Goal: Check status: Check status

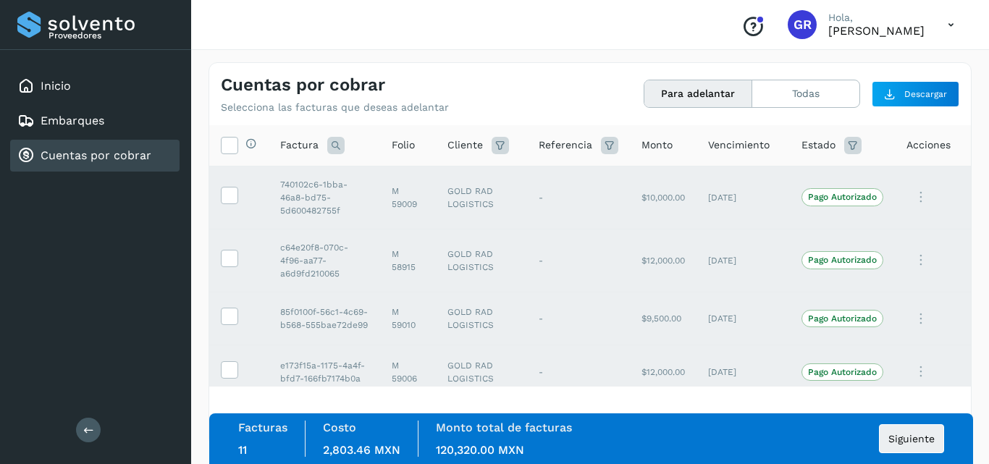
click at [95, 151] on link "Cuentas por cobrar" at bounding box center [96, 155] width 111 height 14
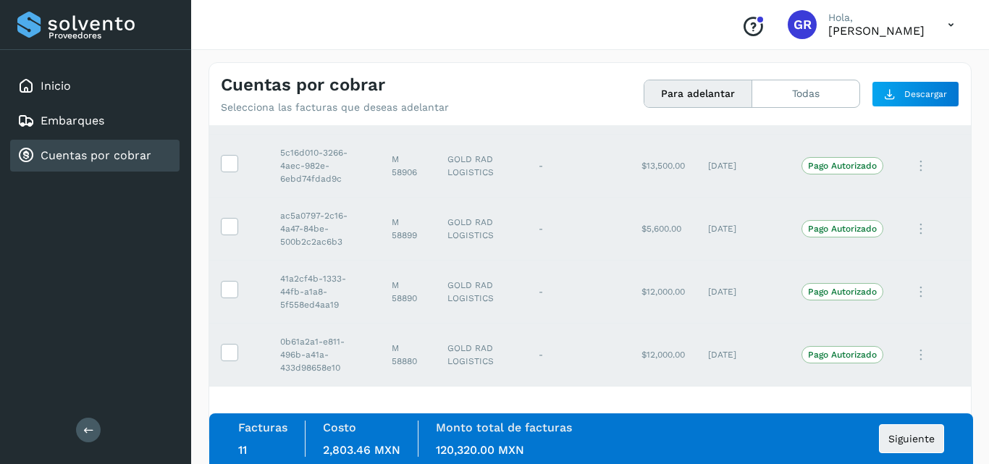
scroll to position [473, 0]
click at [788, 97] on button "Todas" at bounding box center [805, 93] width 107 height 27
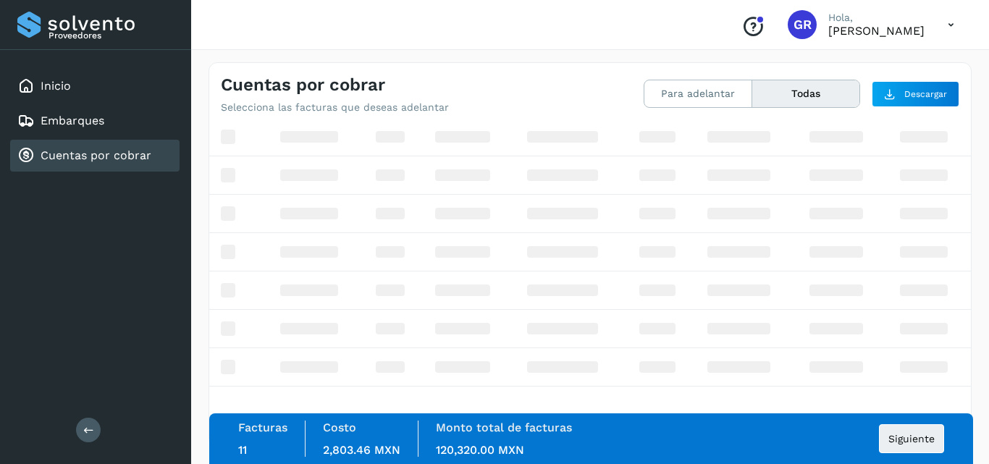
scroll to position [87, 0]
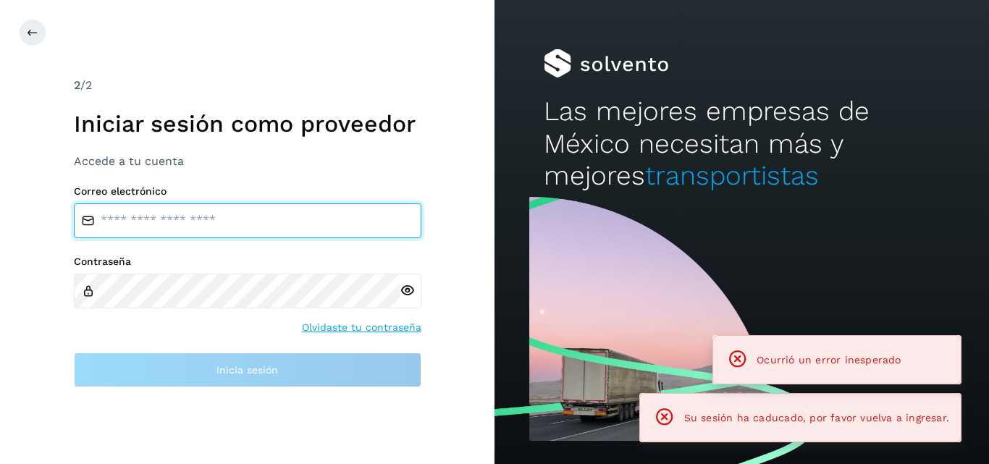
click at [279, 215] on input "email" at bounding box center [248, 220] width 348 height 35
type input "**********"
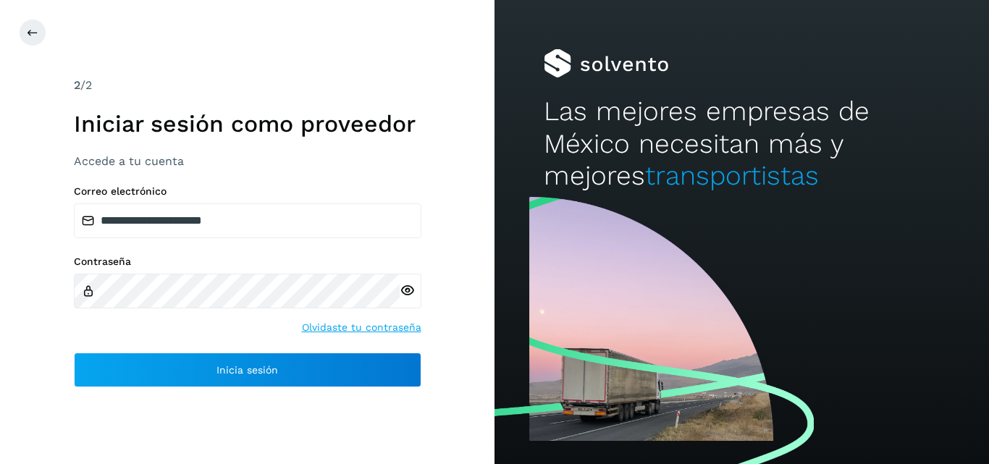
click at [402, 290] on icon at bounding box center [407, 290] width 15 height 15
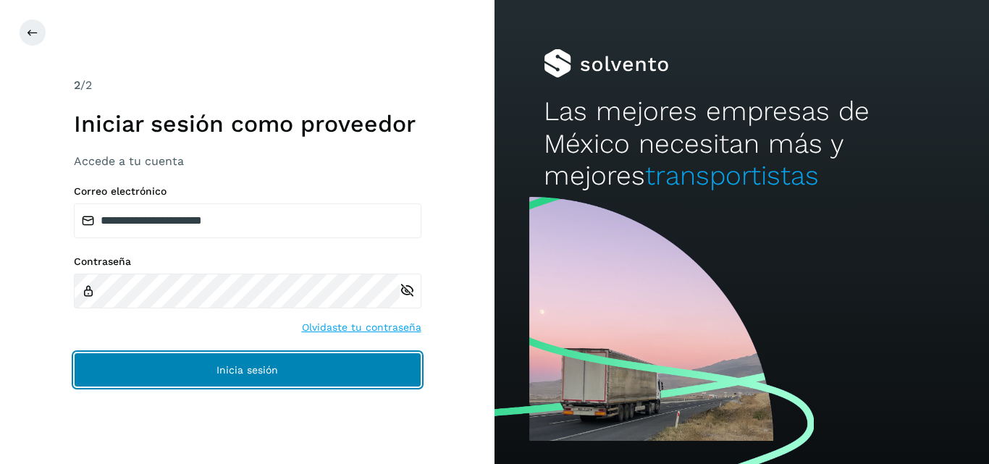
click at [270, 380] on button "Inicia sesión" at bounding box center [248, 370] width 348 height 35
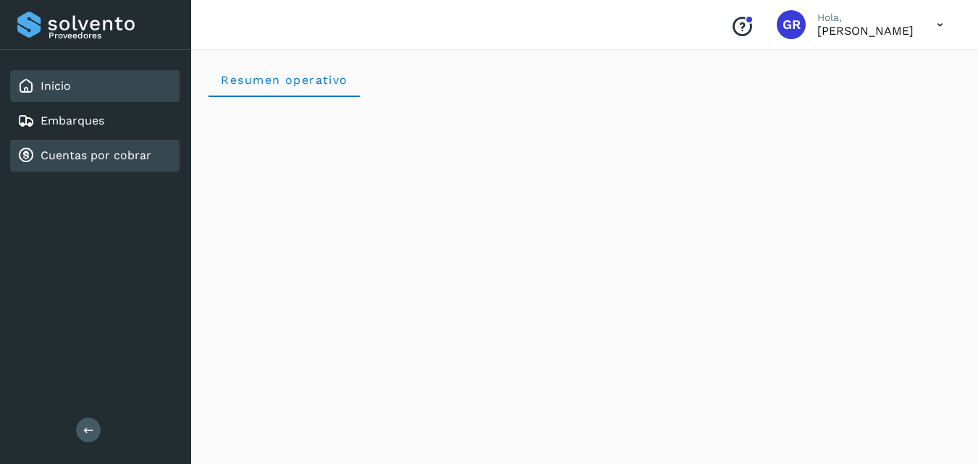
click at [109, 154] on link "Cuentas por cobrar" at bounding box center [96, 155] width 111 height 14
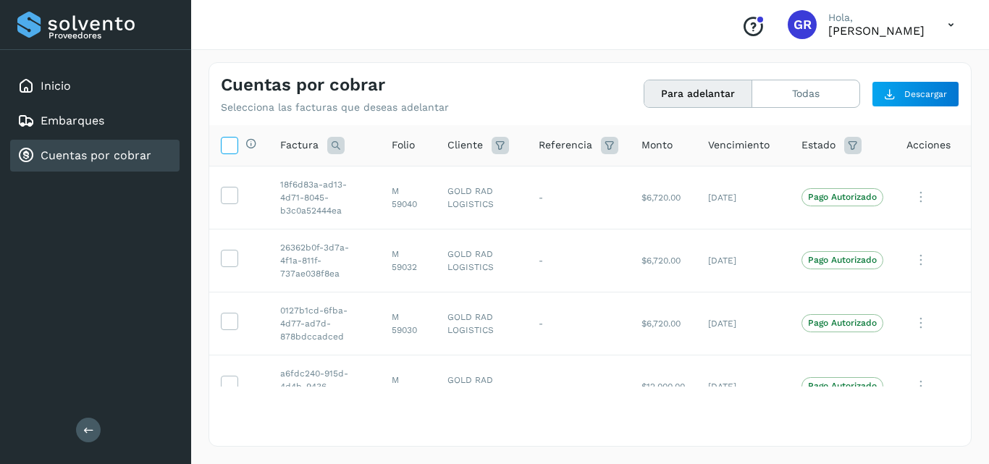
click at [233, 146] on icon at bounding box center [229, 144] width 15 height 15
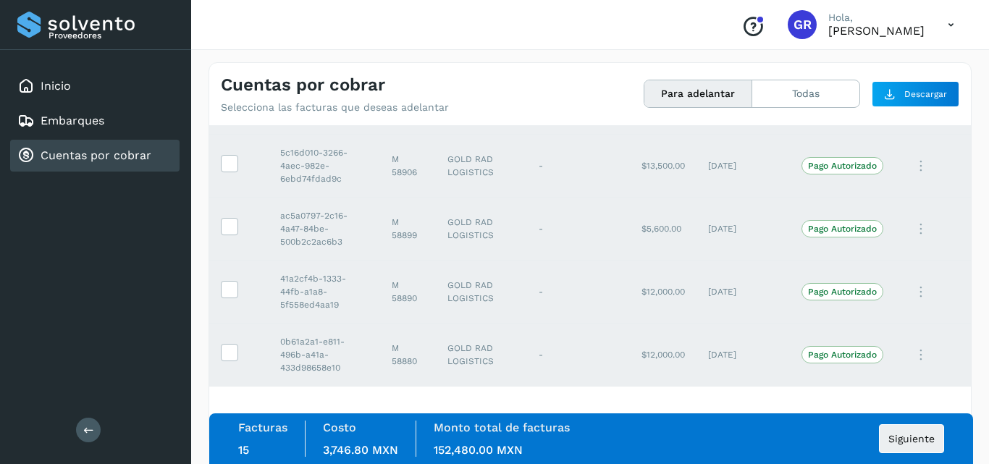
scroll to position [725, 0]
click at [827, 97] on button "Todas" at bounding box center [805, 93] width 107 height 27
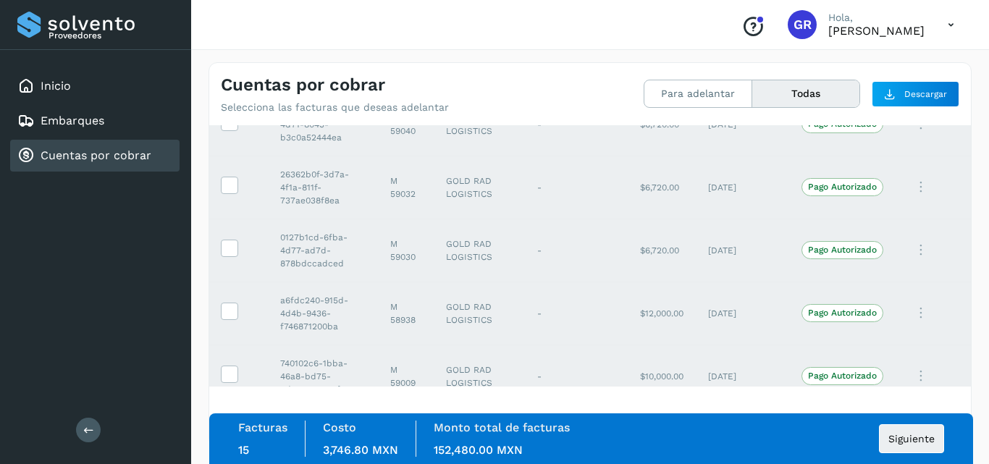
scroll to position [0, 0]
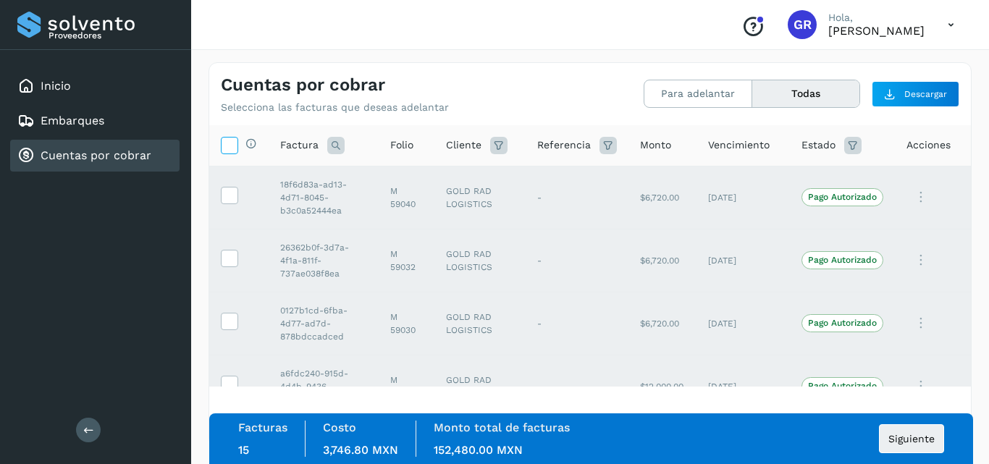
click at [225, 147] on icon at bounding box center [229, 144] width 15 height 15
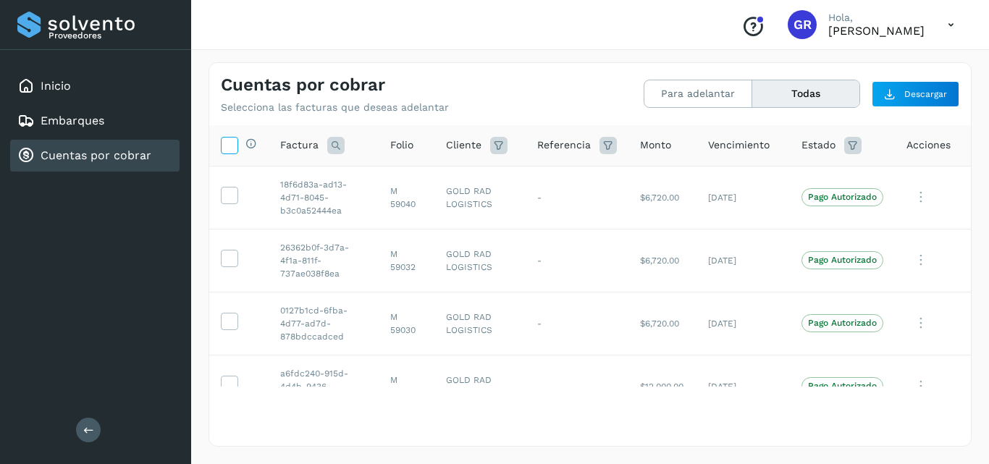
click at [224, 147] on icon at bounding box center [229, 144] width 15 height 15
